Goal: Task Accomplishment & Management: Use online tool/utility

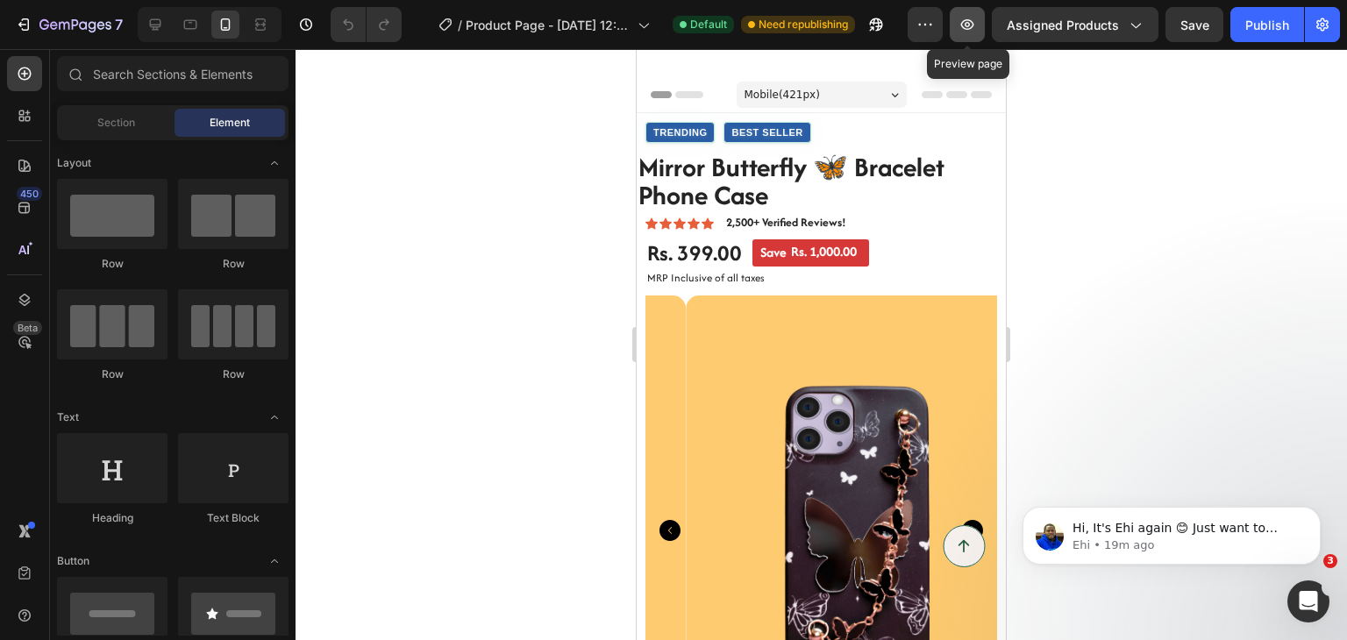
click at [969, 22] on icon "button" at bounding box center [967, 25] width 18 height 18
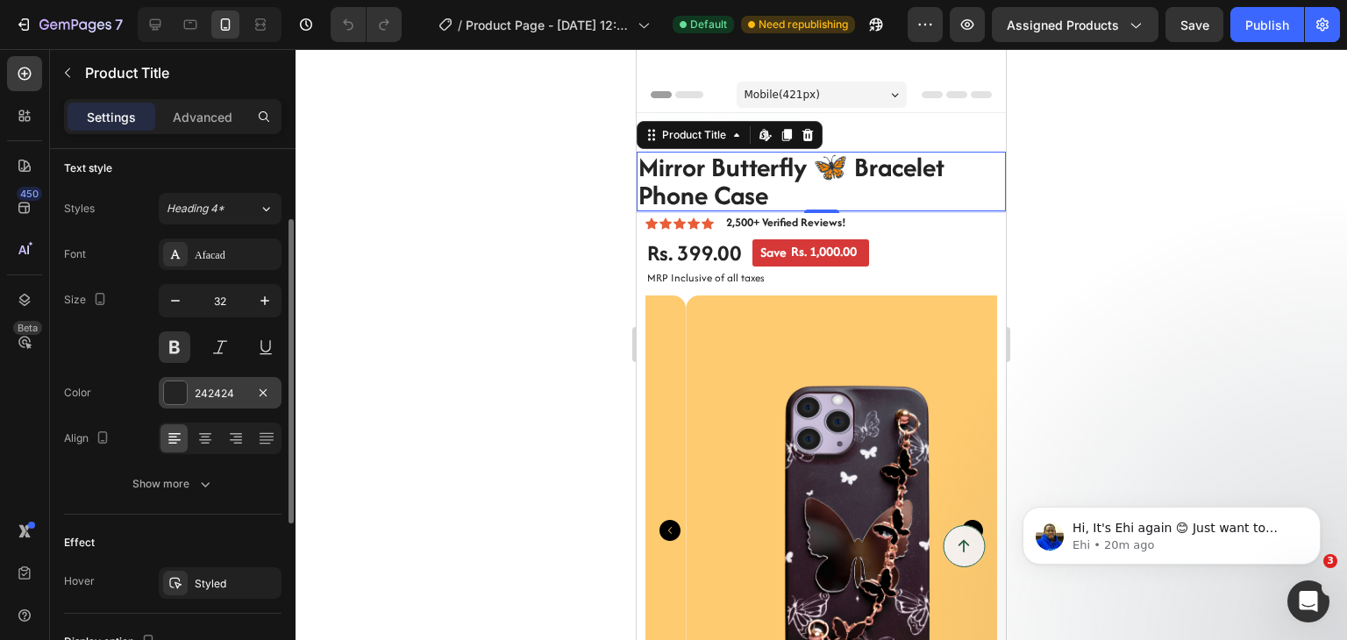
scroll to position [123, 0]
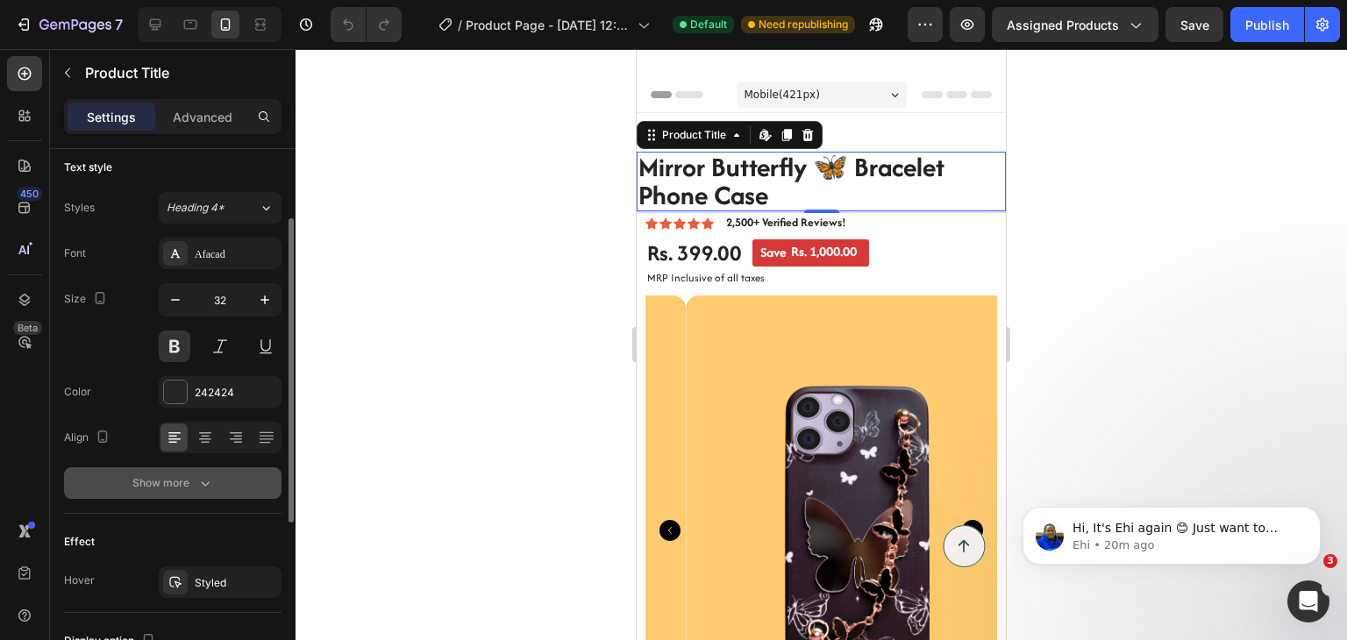
click at [199, 492] on button "Show more" at bounding box center [172, 483] width 217 height 32
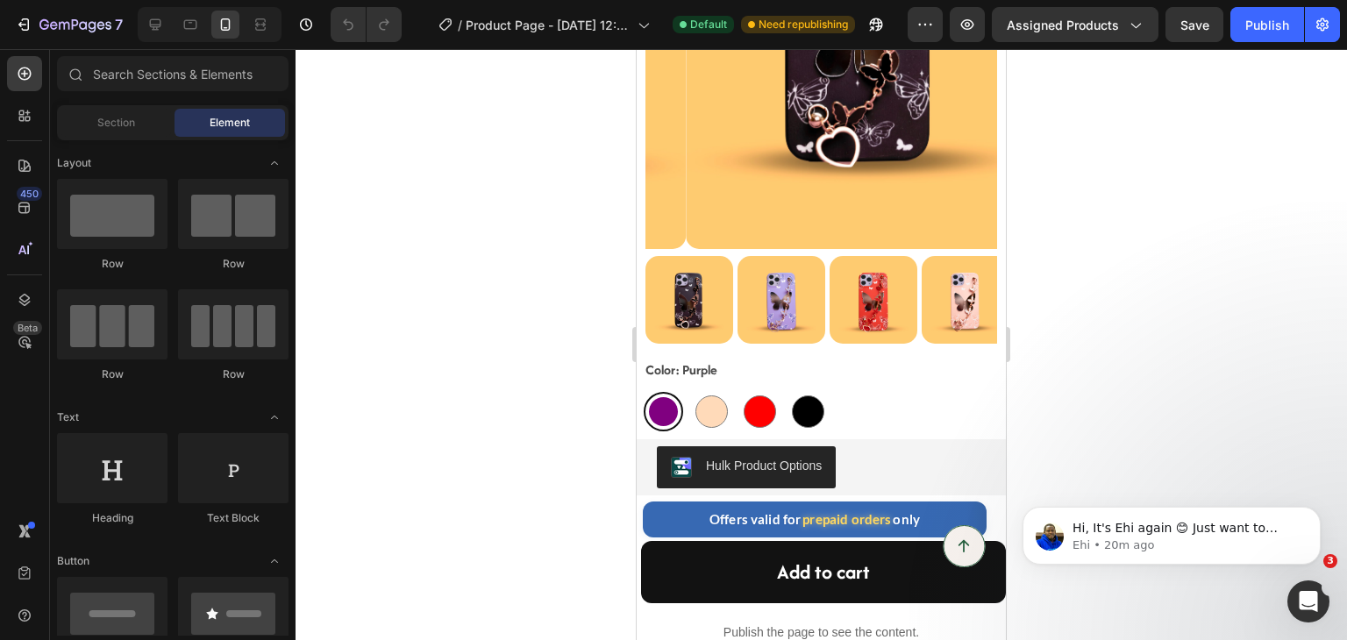
scroll to position [0, 0]
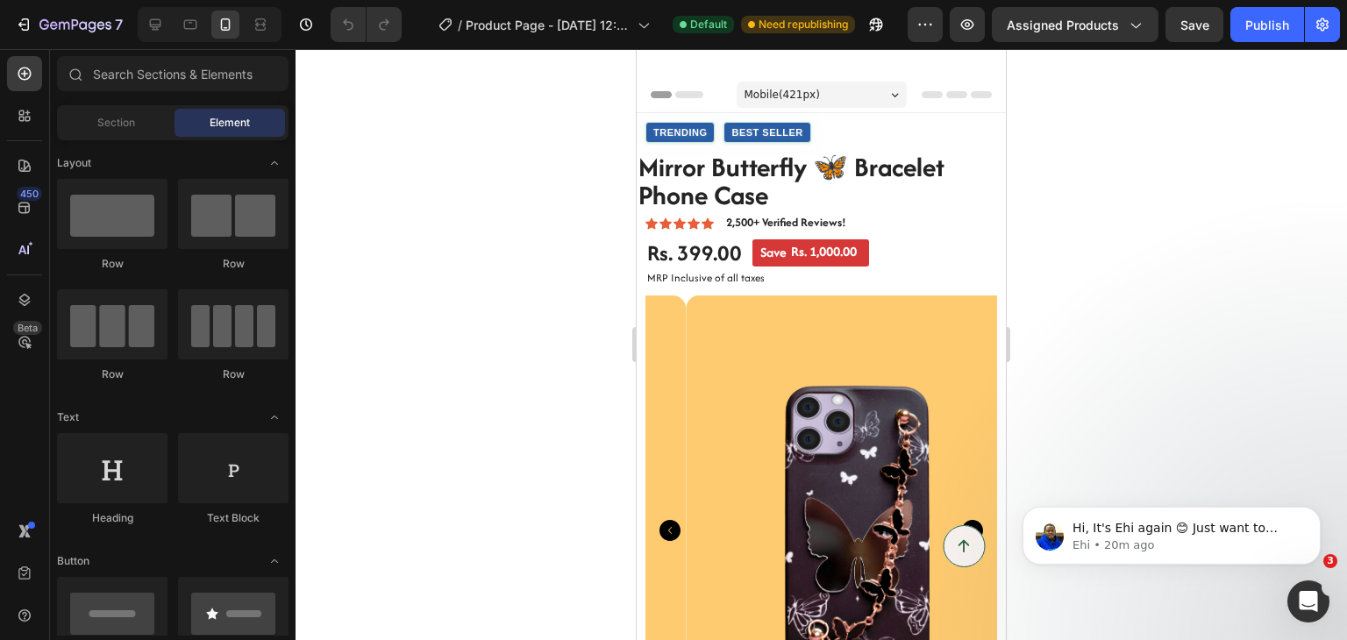
drag, startPoint x: 1001, startPoint y: 185, endPoint x: 1633, endPoint y: 60, distance: 643.6
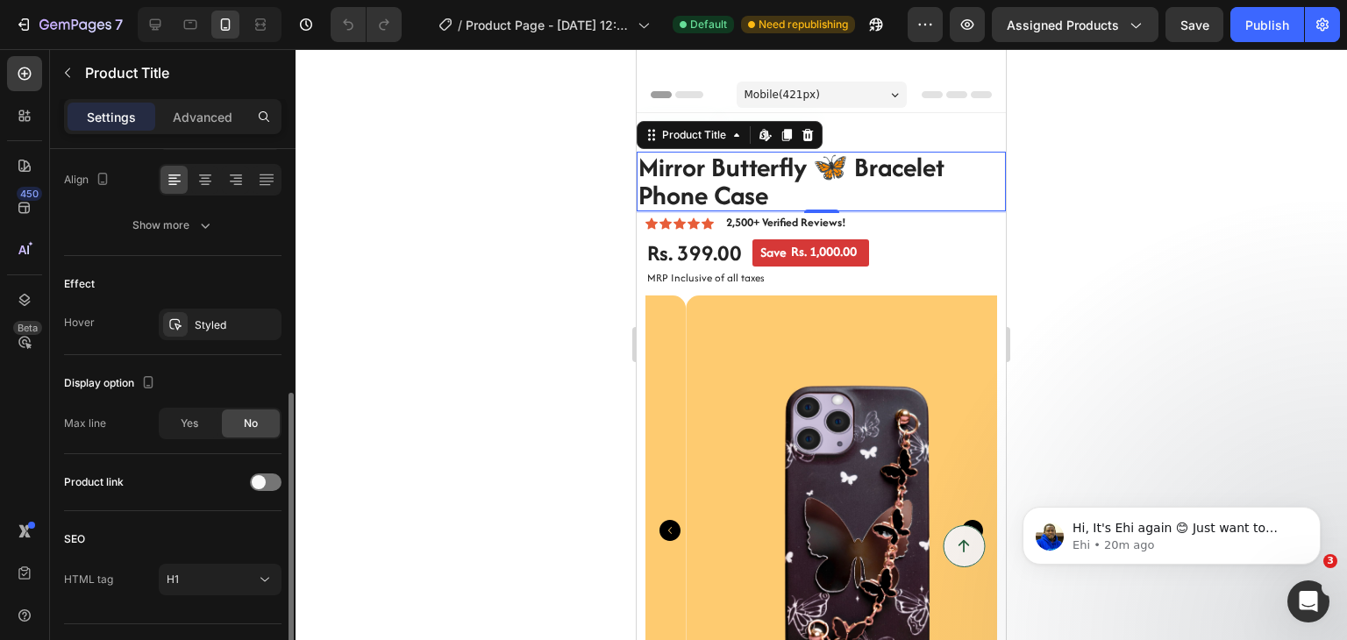
scroll to position [418, 0]
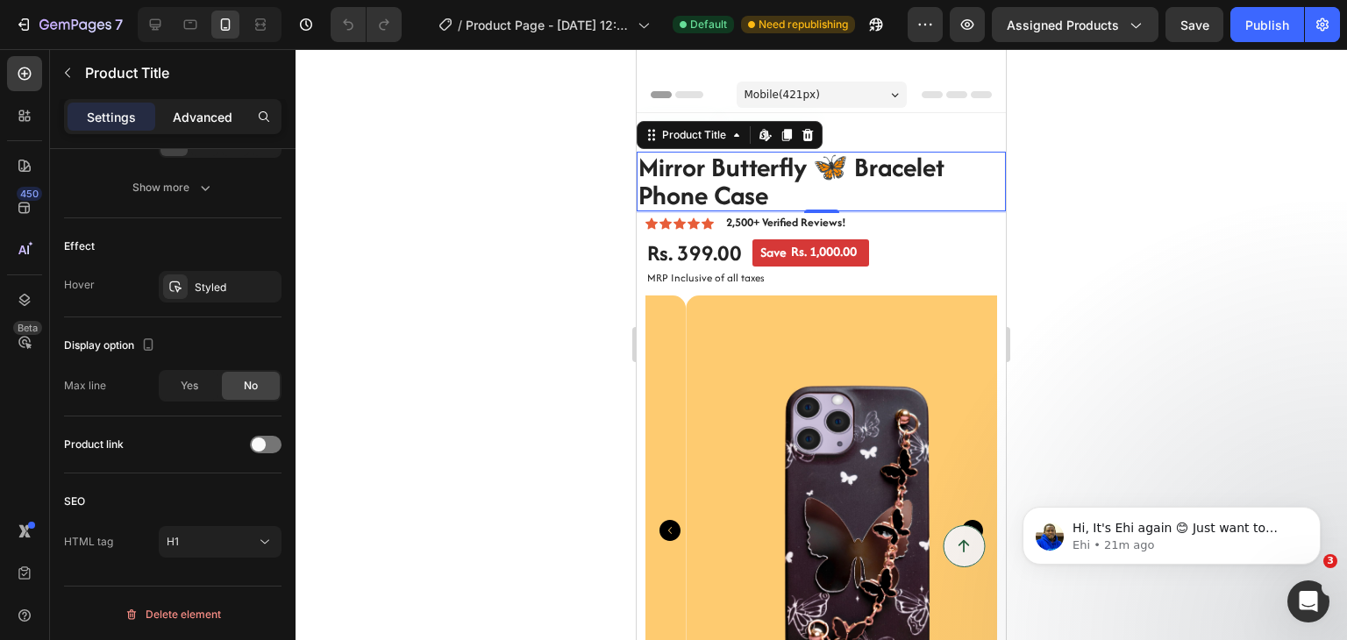
click at [216, 114] on p "Advanced" at bounding box center [203, 117] width 60 height 18
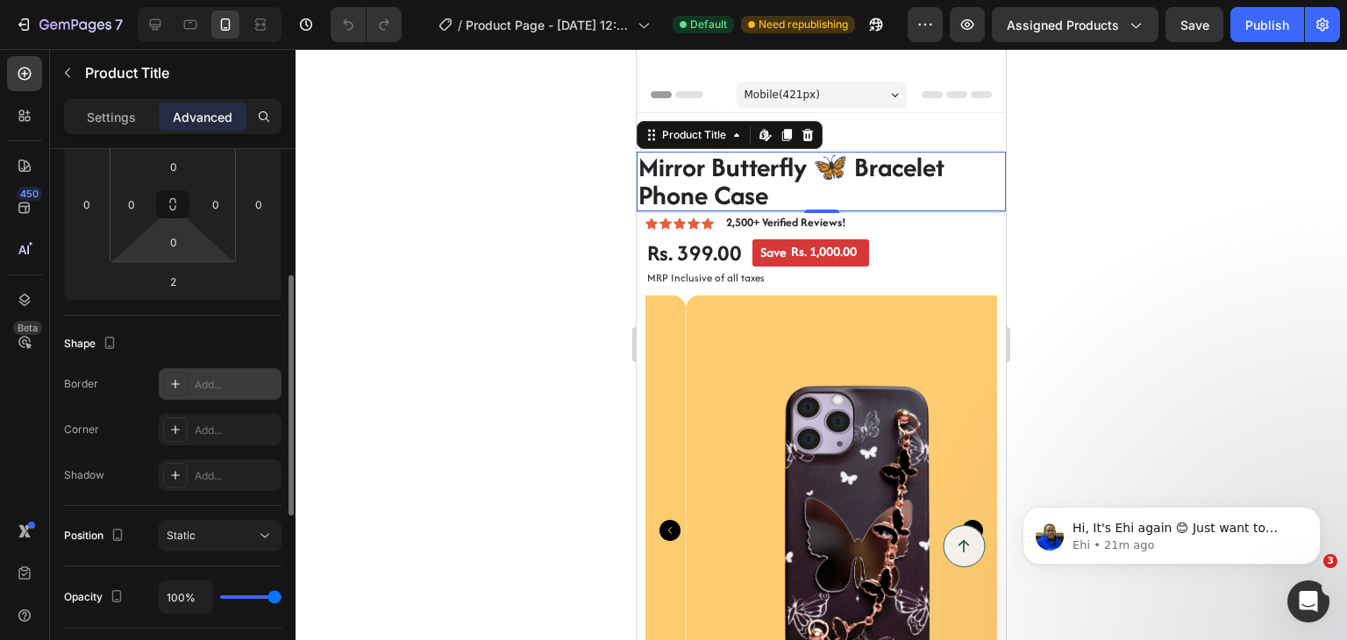
scroll to position [284, 0]
click at [132, 202] on input "0" at bounding box center [131, 204] width 26 height 26
type input "10"
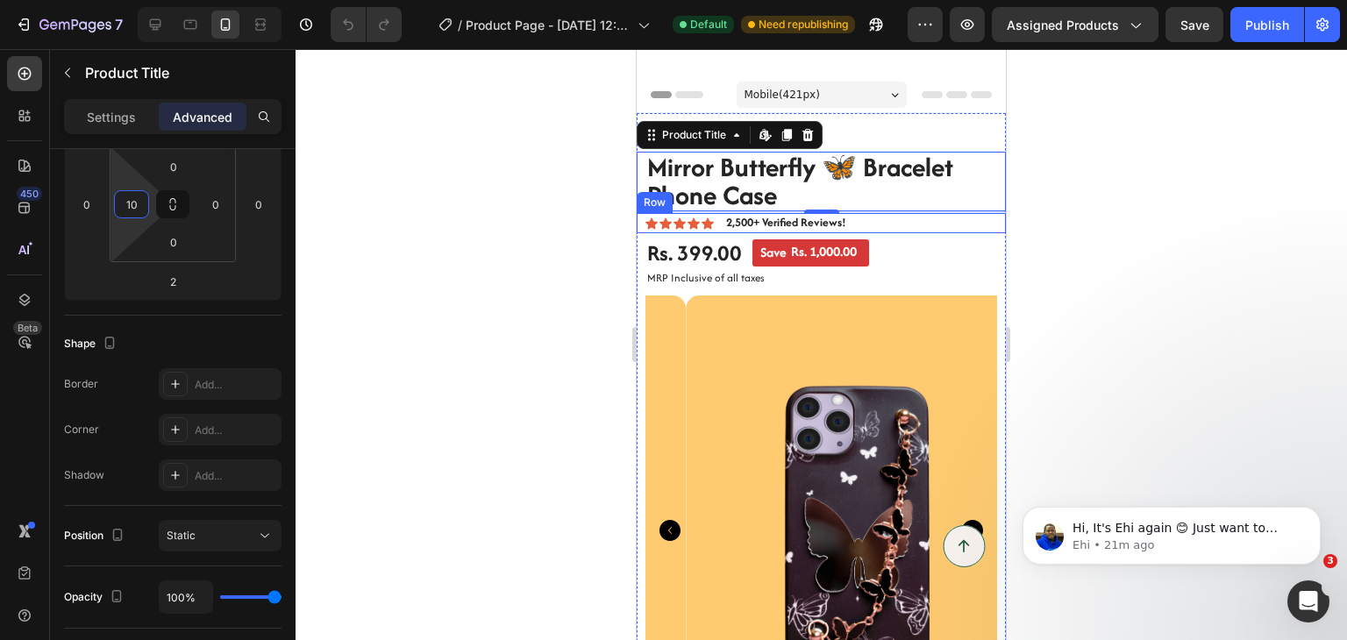
click at [901, 221] on div "Icon Icon Icon Icon Icon Icon List 2,500+ Verified Reviews! Text Block Row" at bounding box center [821, 222] width 369 height 19
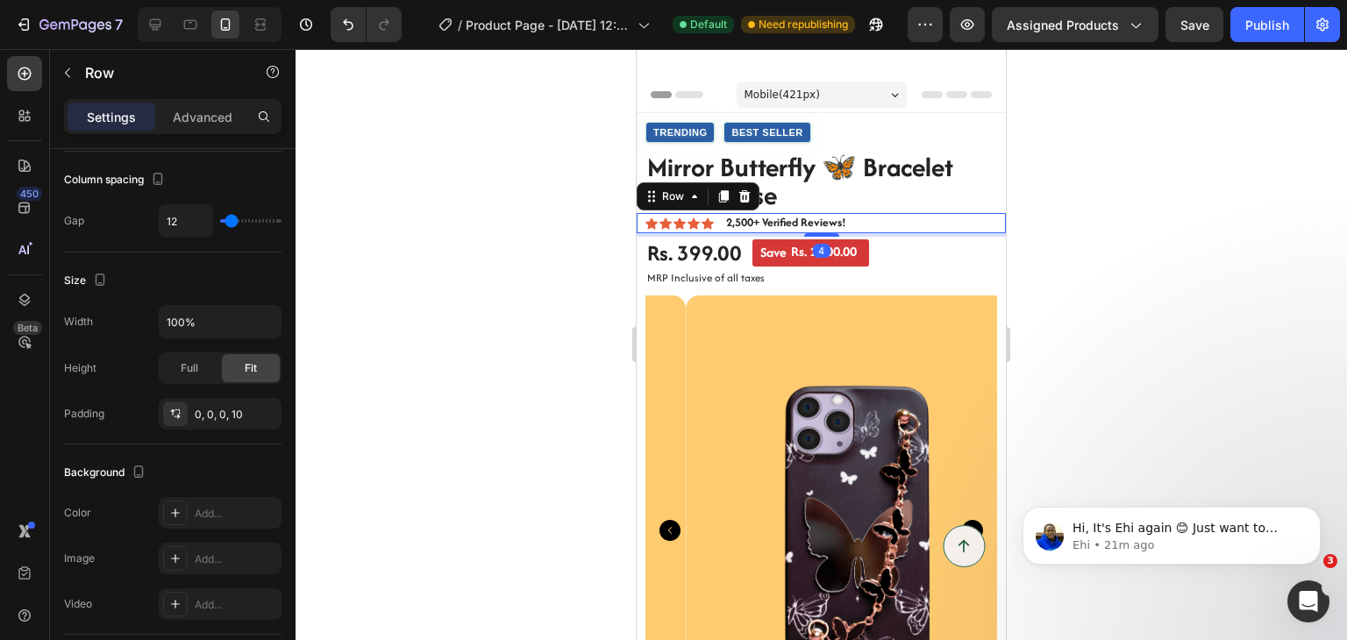
scroll to position [0, 0]
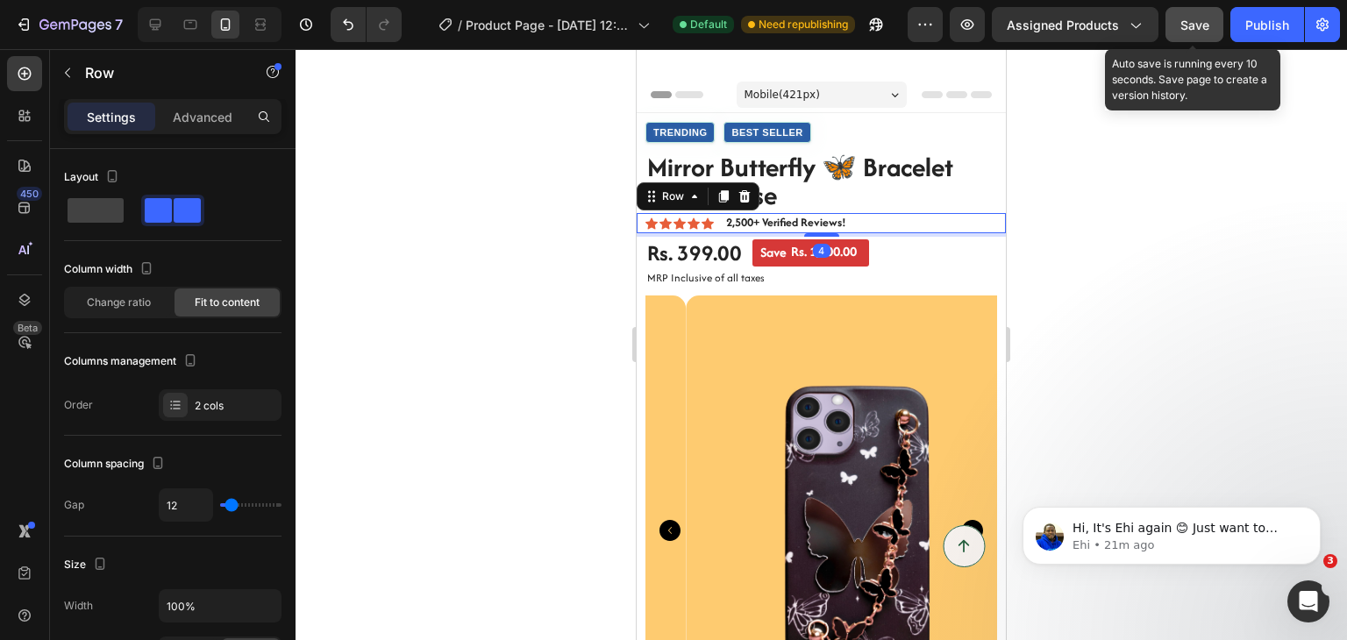
click at [1199, 20] on span "Save" at bounding box center [1194, 25] width 29 height 15
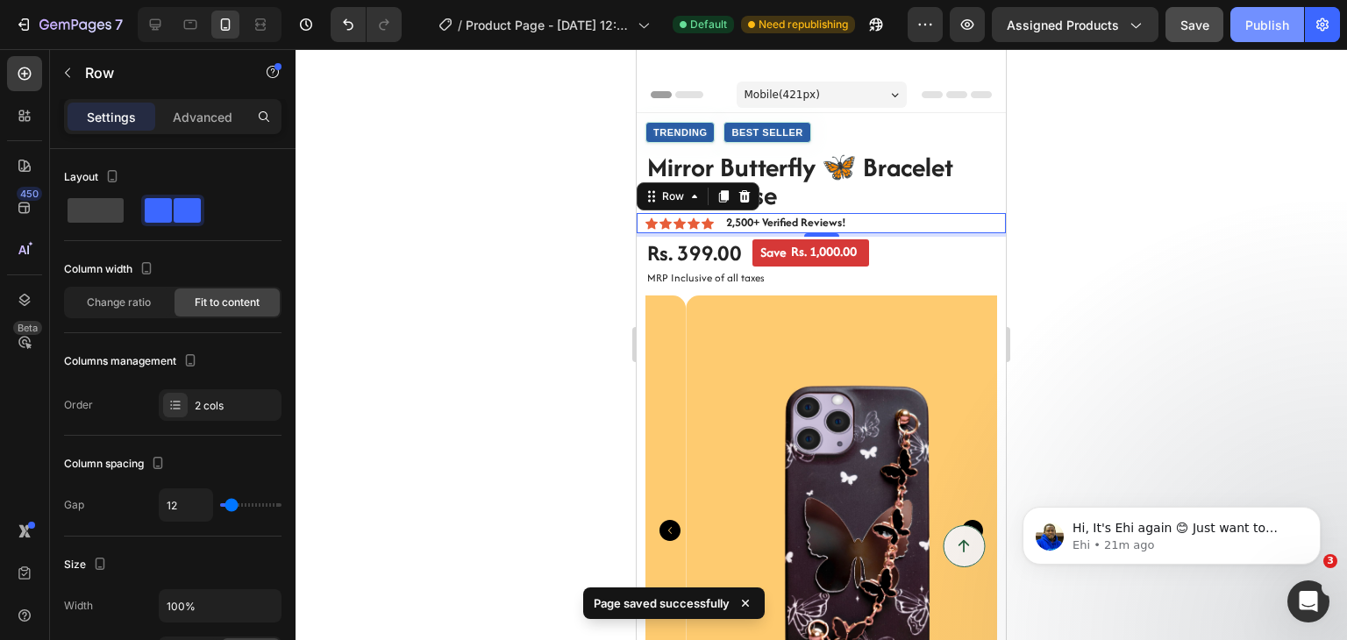
click at [1260, 24] on div "Publish" at bounding box center [1267, 25] width 44 height 18
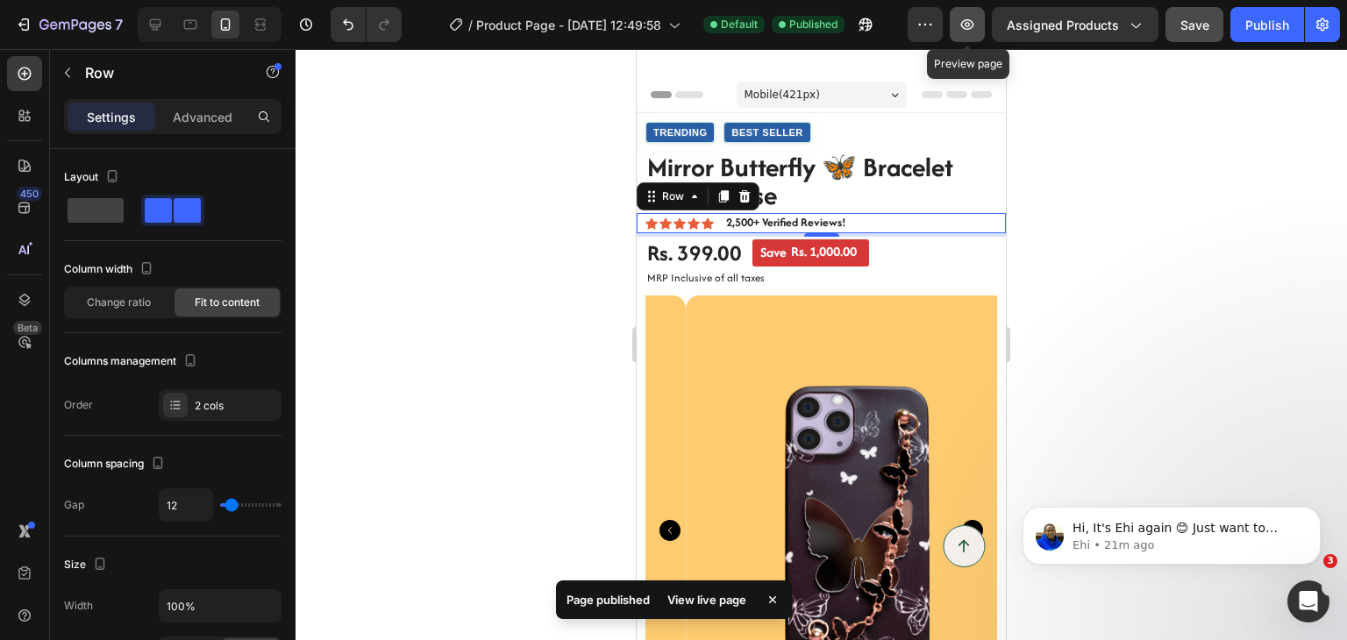
click at [961, 29] on icon "button" at bounding box center [967, 25] width 18 height 18
